Goal: Transaction & Acquisition: Purchase product/service

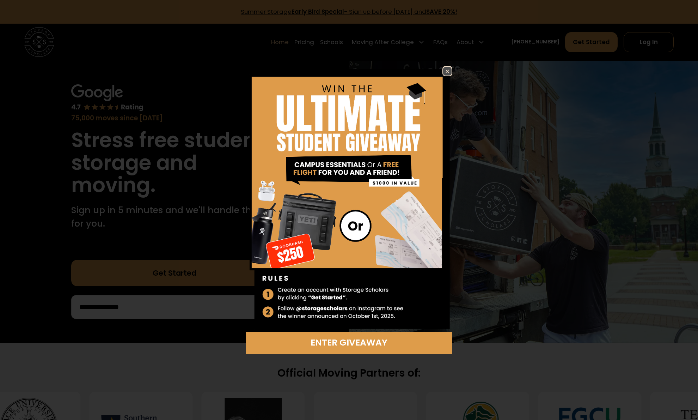
click at [448, 69] on img at bounding box center [447, 71] width 8 height 8
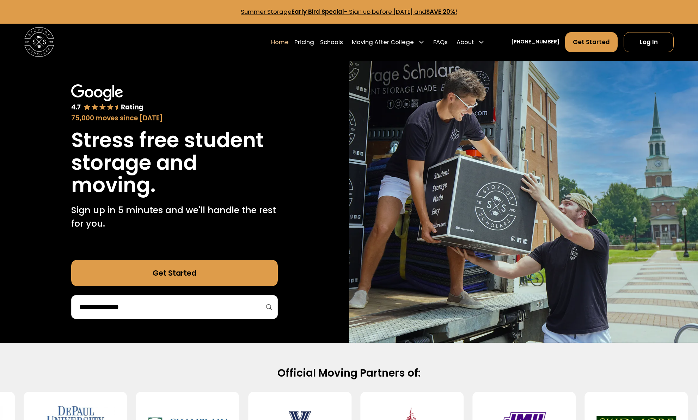
drag, startPoint x: 319, startPoint y: 42, endPoint x: 324, endPoint y: 71, distance: 29.1
click at [314, 42] on link "Pricing" at bounding box center [305, 42] width 20 height 21
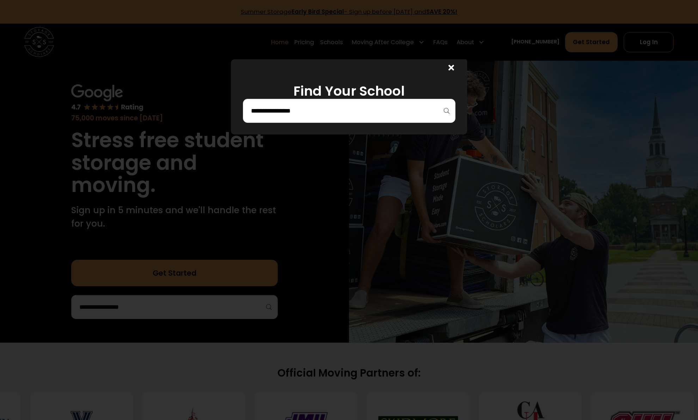
click at [308, 109] on input "search" at bounding box center [349, 111] width 198 height 12
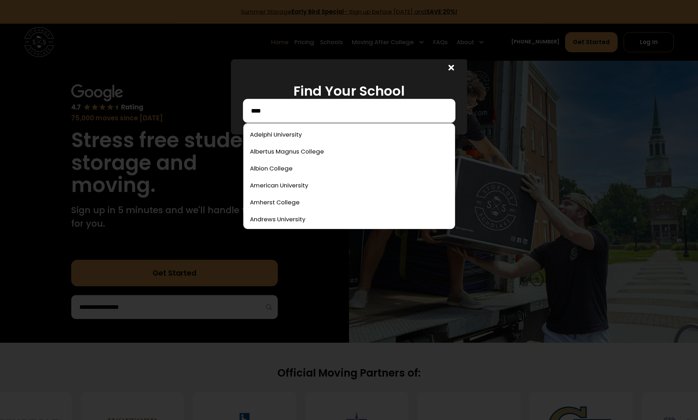
click at [302, 112] on input "****" at bounding box center [349, 111] width 198 height 12
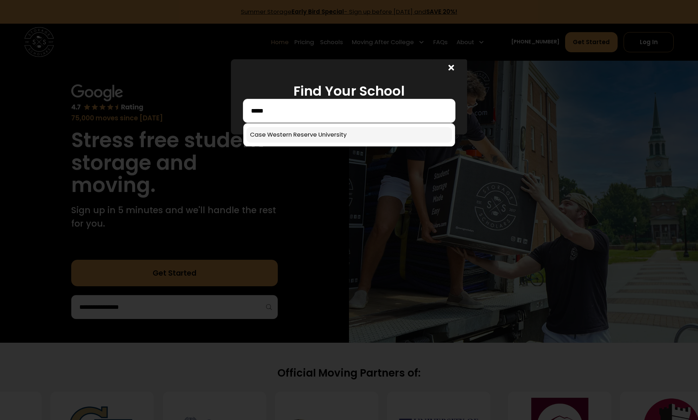
type input "****"
click at [291, 134] on link at bounding box center [350, 135] width 206 height 16
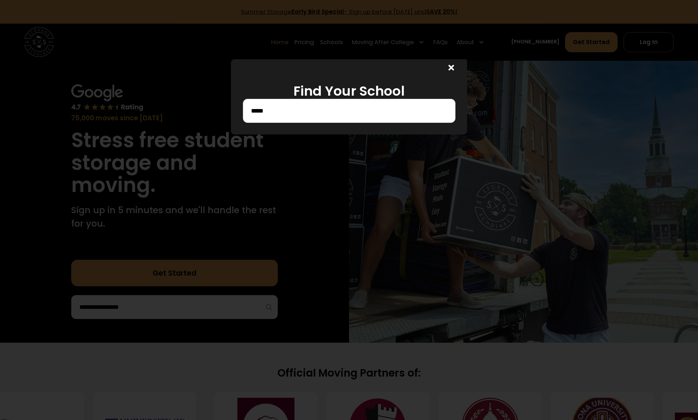
click at [373, 203] on div at bounding box center [349, 210] width 698 height 420
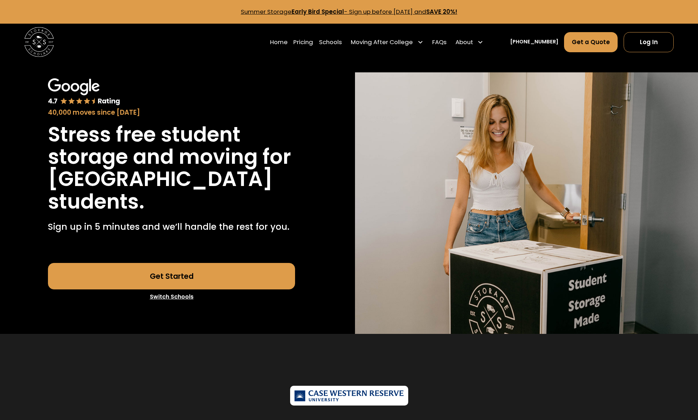
scroll to position [1744, 0]
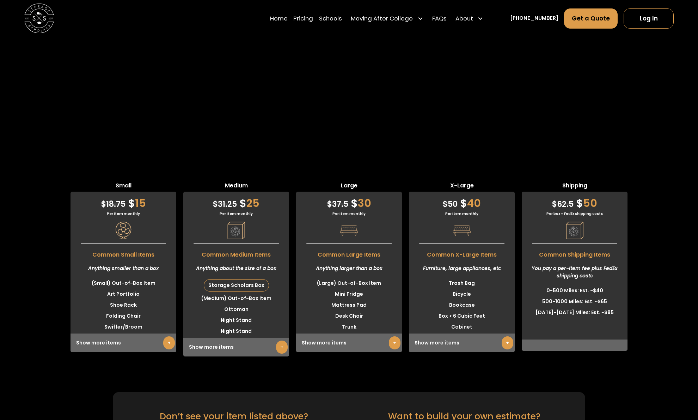
click at [237, 279] on div "Storage Scholars Box" at bounding box center [236, 285] width 65 height 12
click at [241, 293] on li "(Medium) Out-of-Box Item" at bounding box center [236, 298] width 106 height 11
click at [237, 304] on li "Ottoman" at bounding box center [236, 309] width 106 height 11
click at [282, 340] on link "+" at bounding box center [282, 346] width 12 height 13
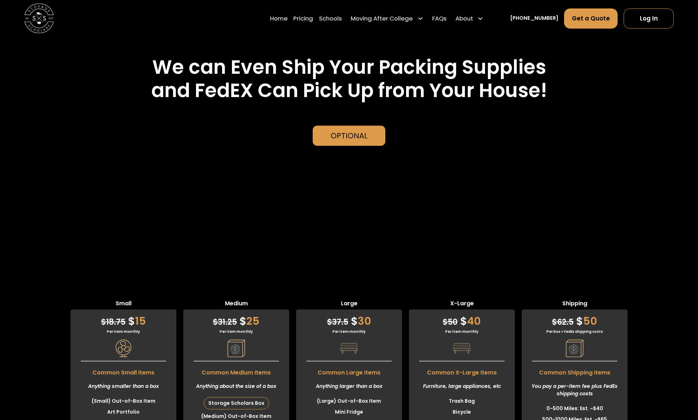
scroll to position [1623, 0]
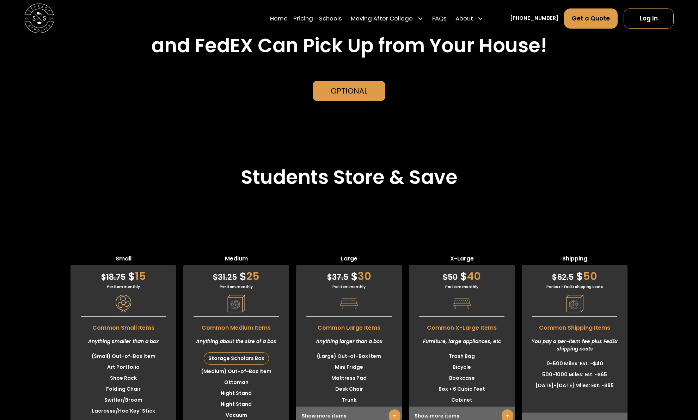
scroll to position [1659, 0]
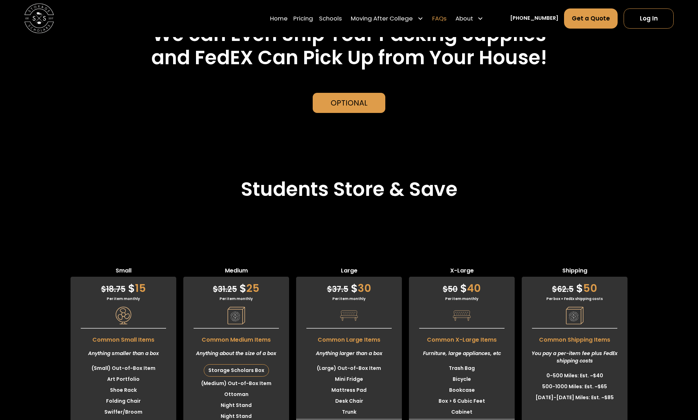
click at [447, 21] on link "FAQs" at bounding box center [439, 18] width 14 height 21
